Goal: Task Accomplishment & Management: Use online tool/utility

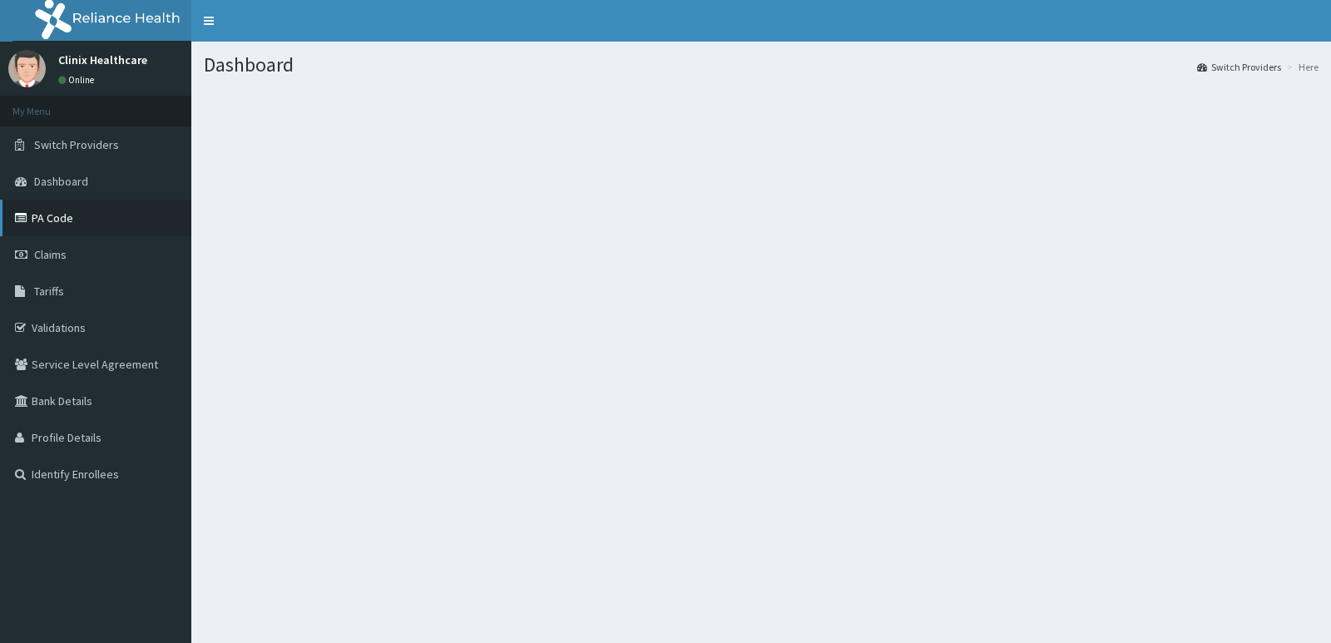
click at [106, 226] on link "PA Code" at bounding box center [95, 218] width 191 height 37
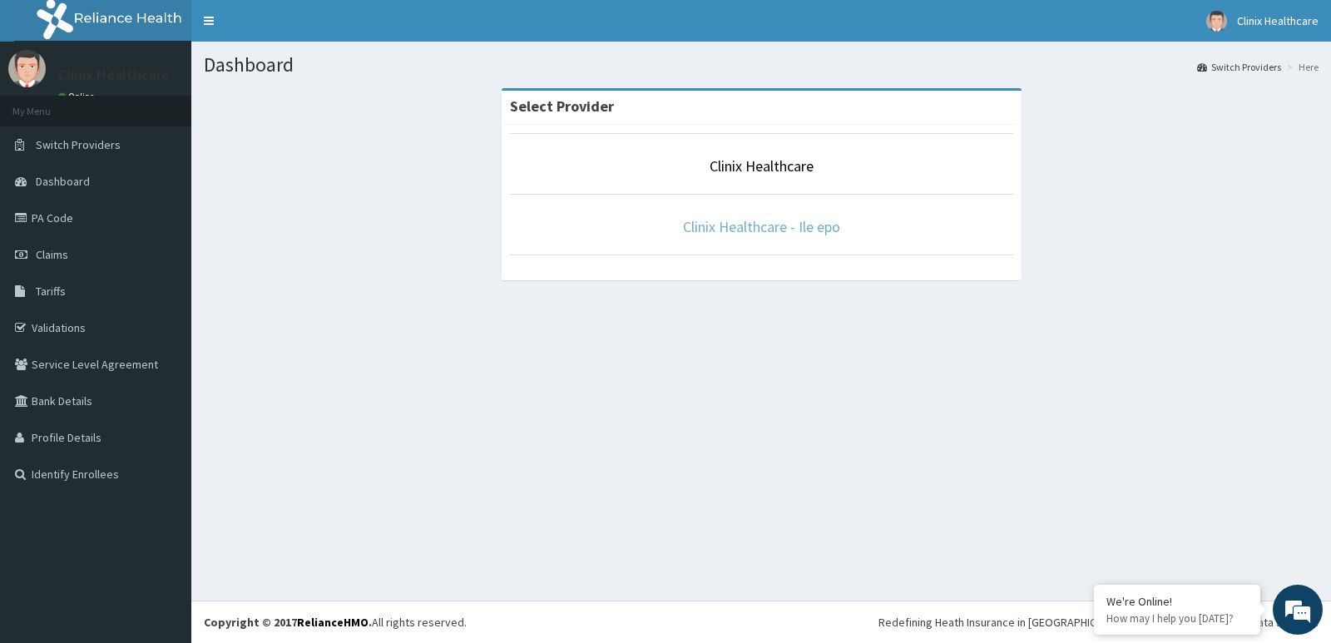
click at [772, 224] on link "Clinix Healthcare - Ile epo" at bounding box center [761, 226] width 157 height 19
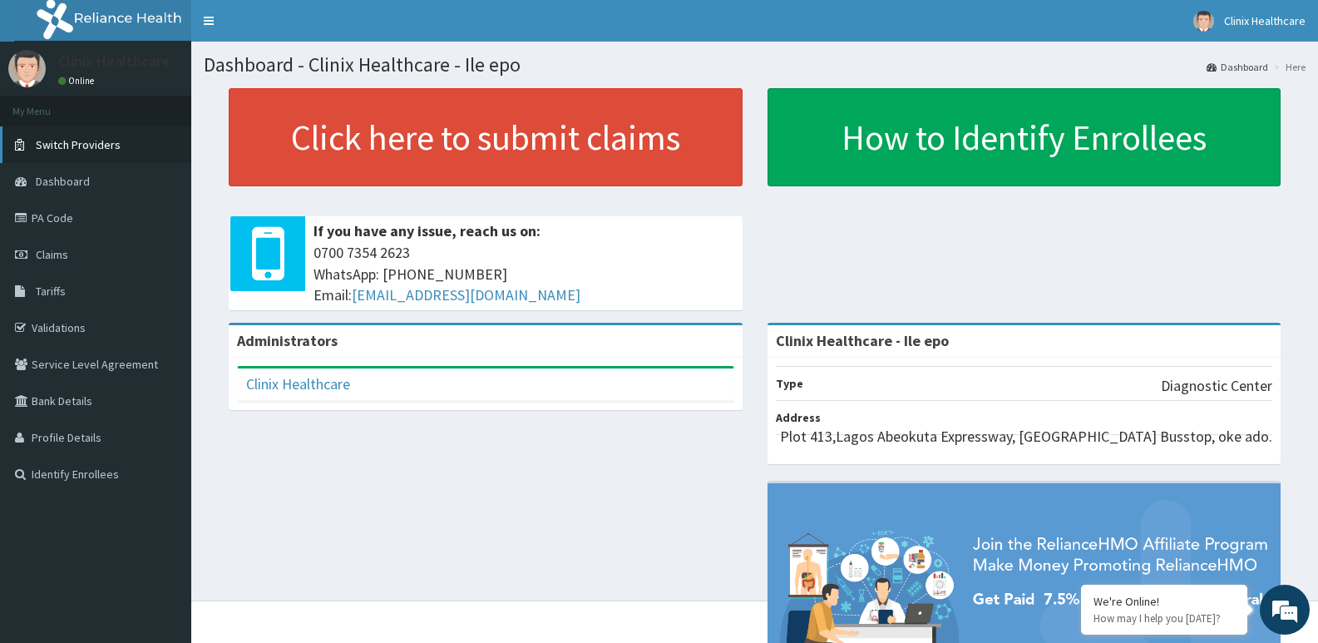
click at [98, 148] on span "Switch Providers" at bounding box center [78, 144] width 85 height 15
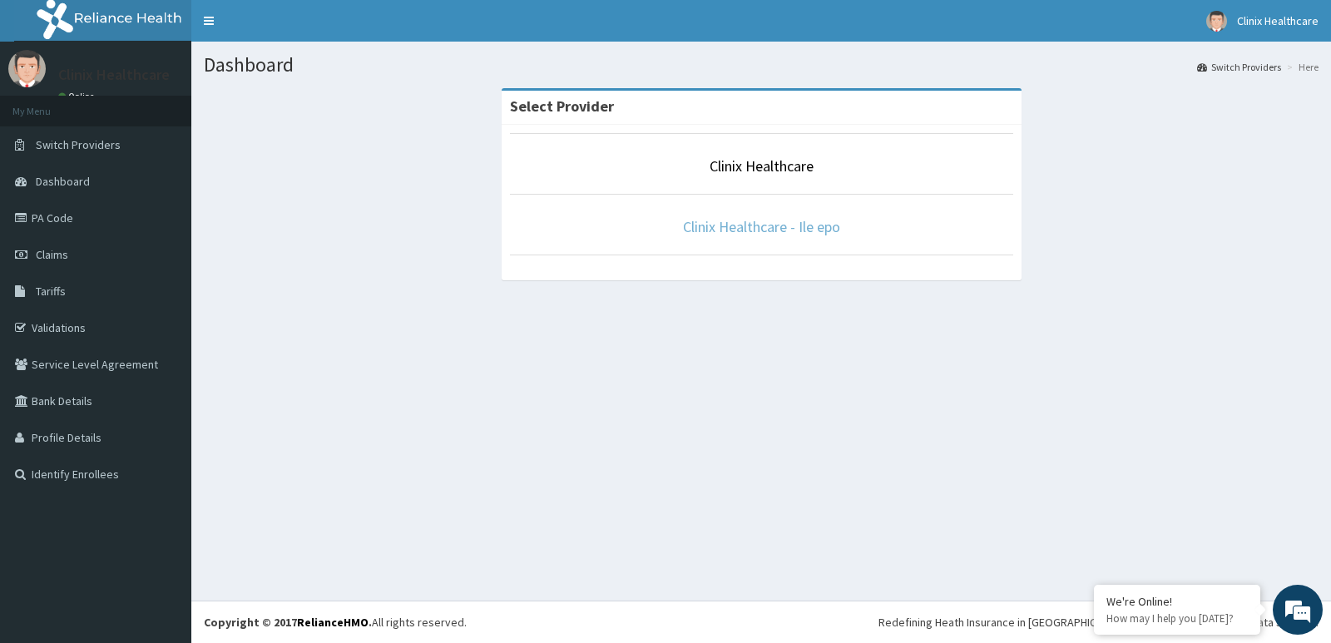
click at [765, 224] on link "Clinix Healthcare - Ile epo" at bounding box center [761, 226] width 157 height 19
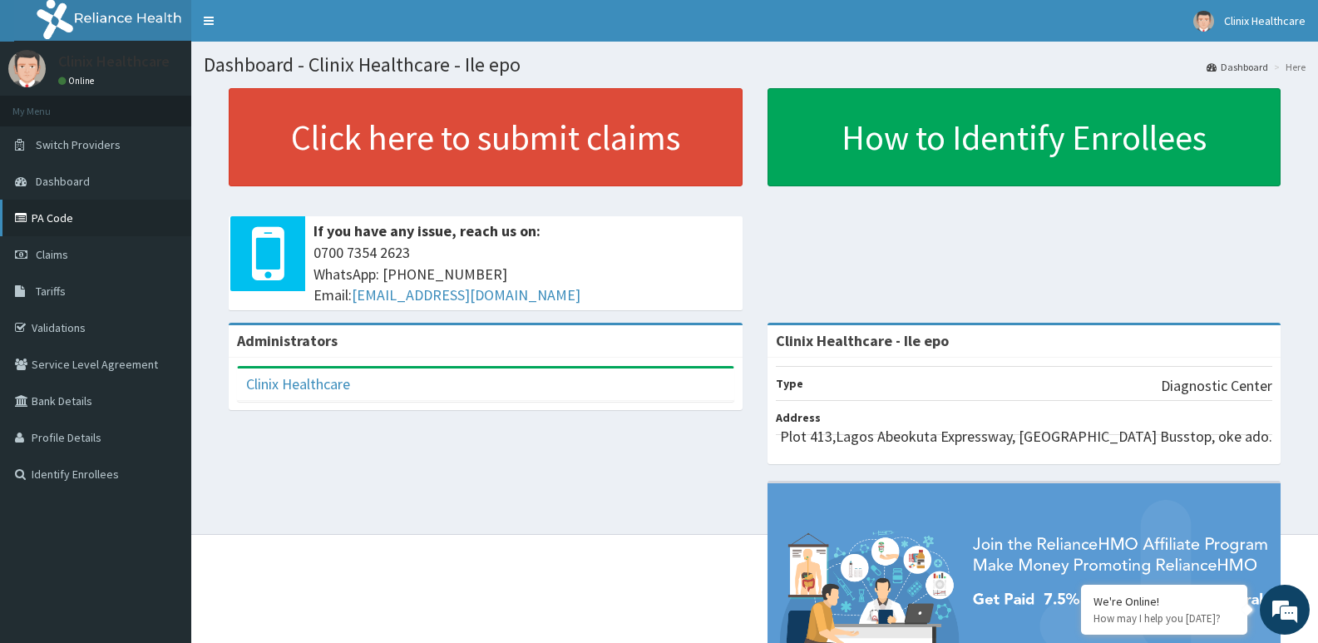
click at [107, 217] on link "PA Code" at bounding box center [95, 218] width 191 height 37
